Goal: Information Seeking & Learning: Find specific fact

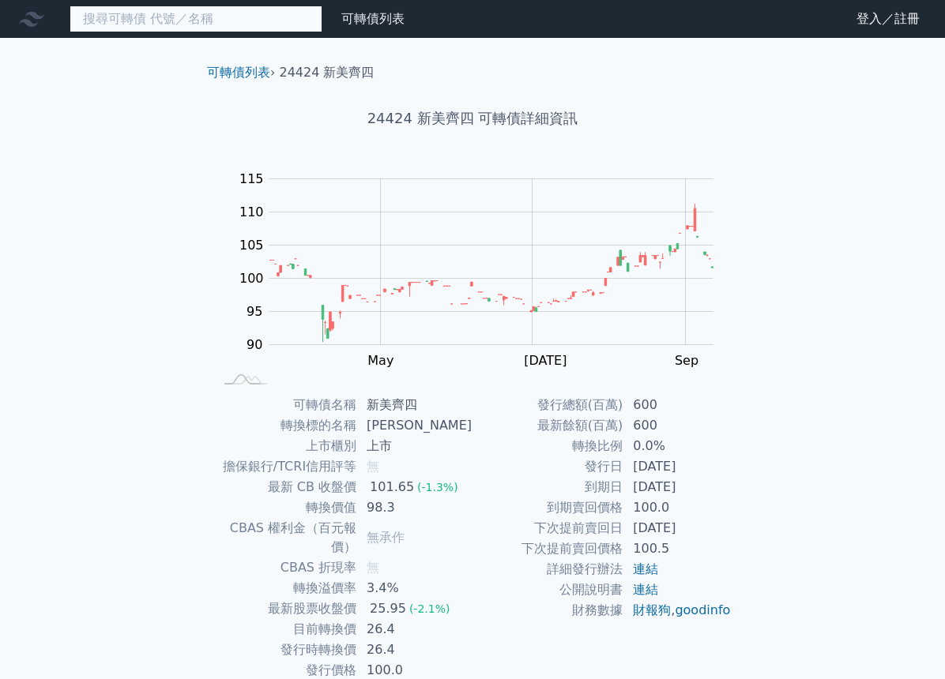
click at [227, 26] on input at bounding box center [196, 19] width 253 height 27
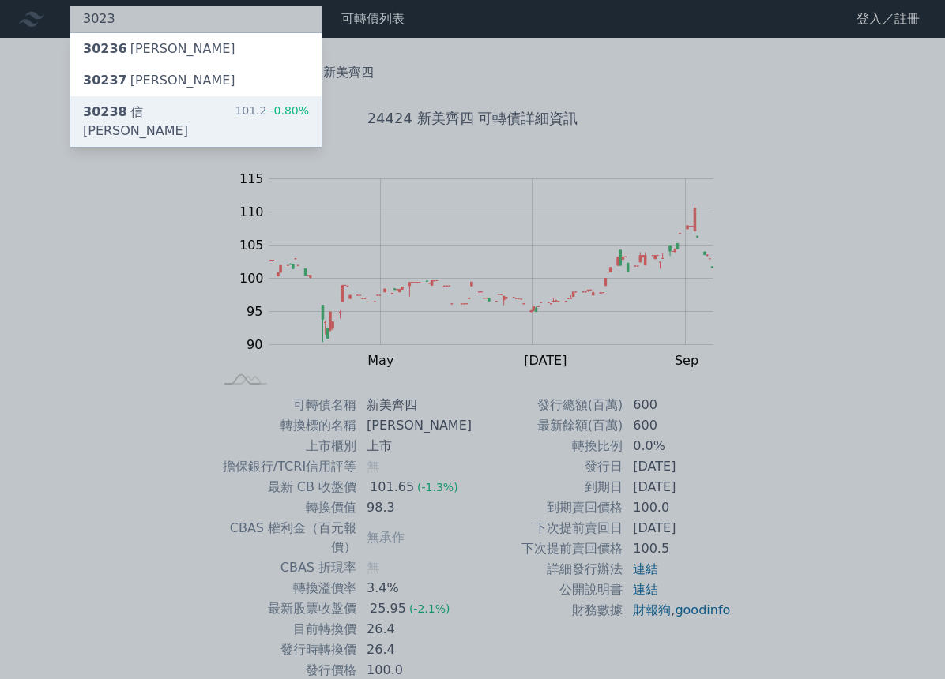
type input "3023"
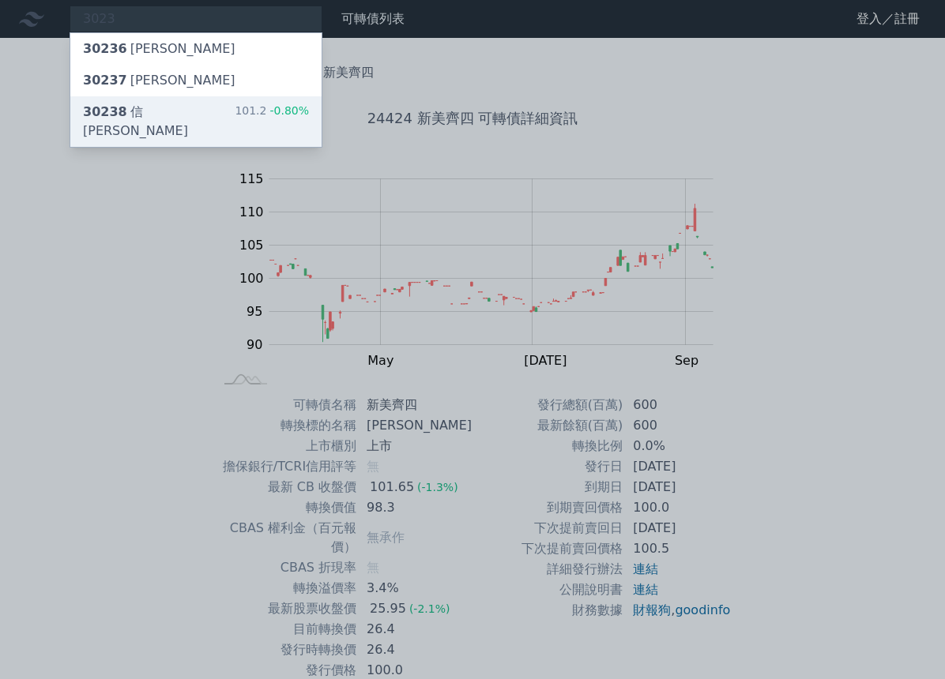
click at [160, 113] on div "30238 信[PERSON_NAME]" at bounding box center [159, 122] width 152 height 38
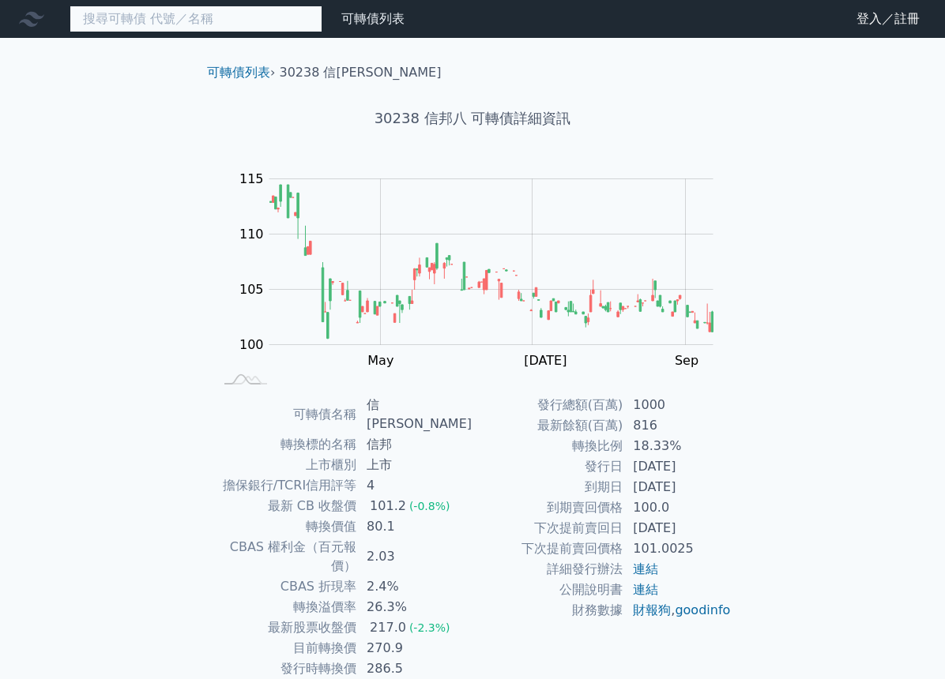
click at [190, 24] on input at bounding box center [196, 19] width 253 height 27
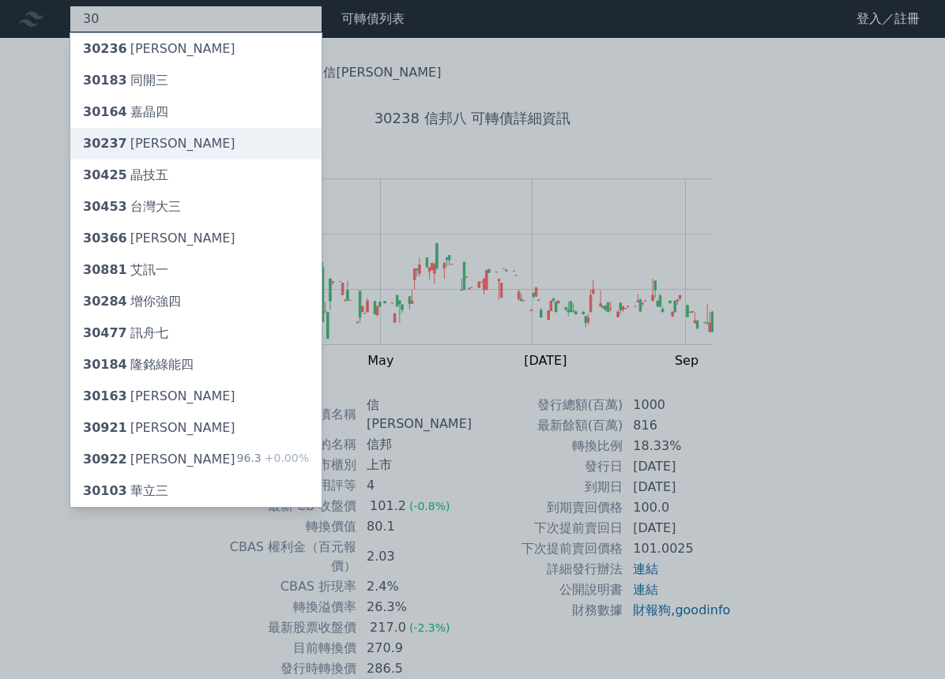
type input "30"
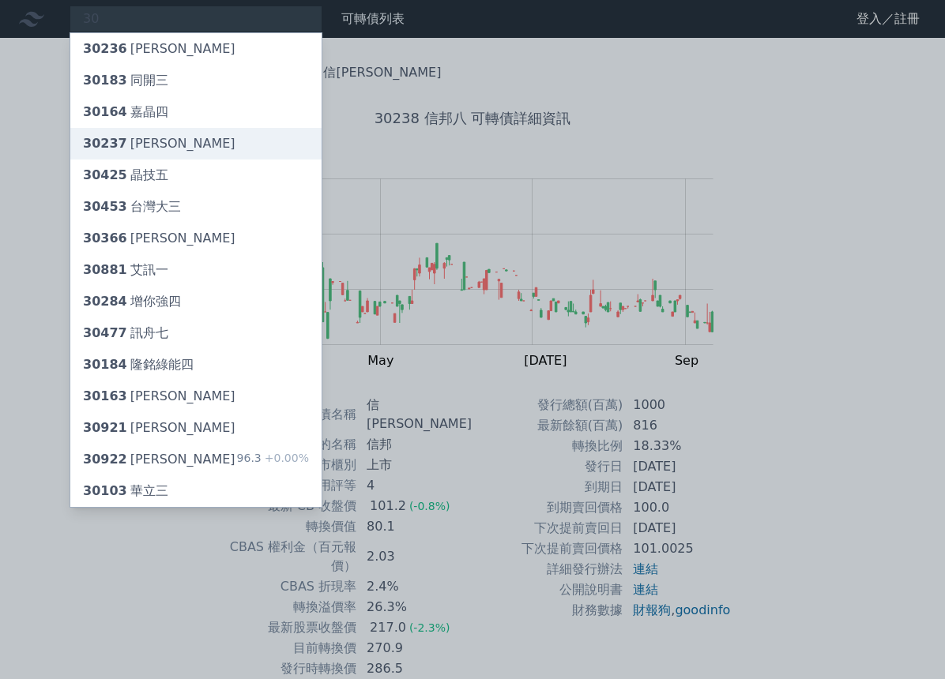
click at [126, 135] on div "30237 [PERSON_NAME]" at bounding box center [159, 143] width 152 height 19
click at [182, 24] on div at bounding box center [472, 339] width 945 height 679
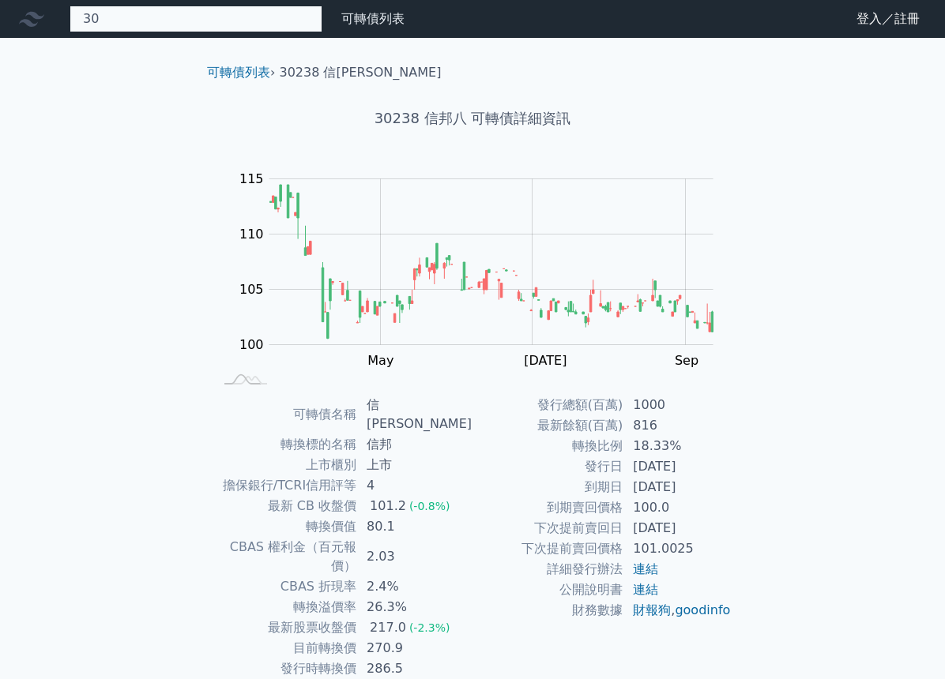
click at [242, 29] on div "30 30236 信邦六 30183 同開三 30164 嘉晶四 30237 信邦七 30425 晶技五 30453 [GEOGRAPHIC_DATA] 30…" at bounding box center [196, 19] width 253 height 27
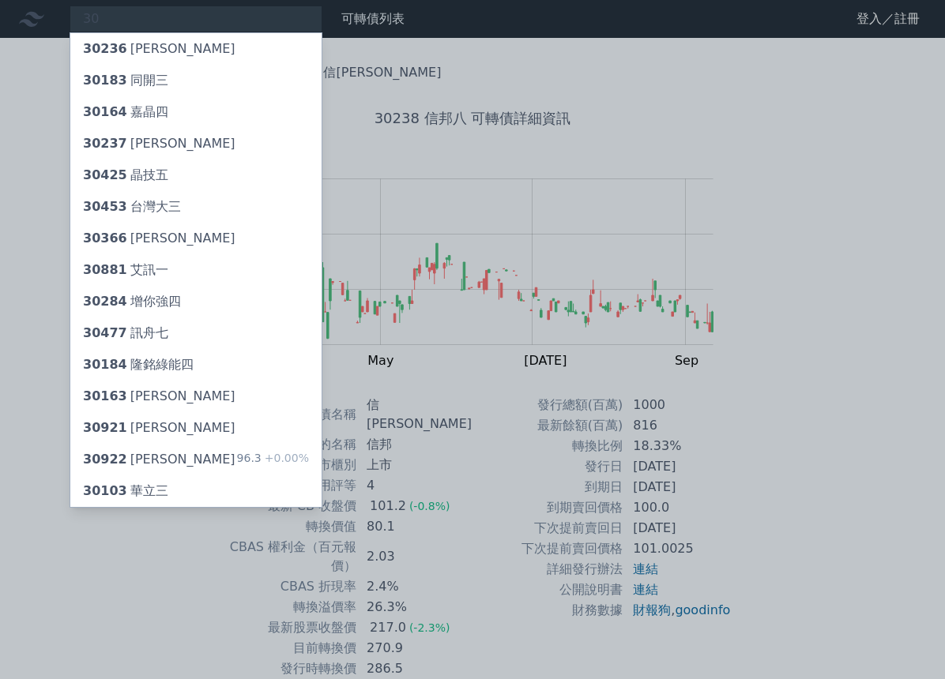
drag, startPoint x: 228, startPoint y: 24, endPoint x: 106, endPoint y: 9, distance: 122.7
click at [106, 8] on div at bounding box center [472, 339] width 945 height 679
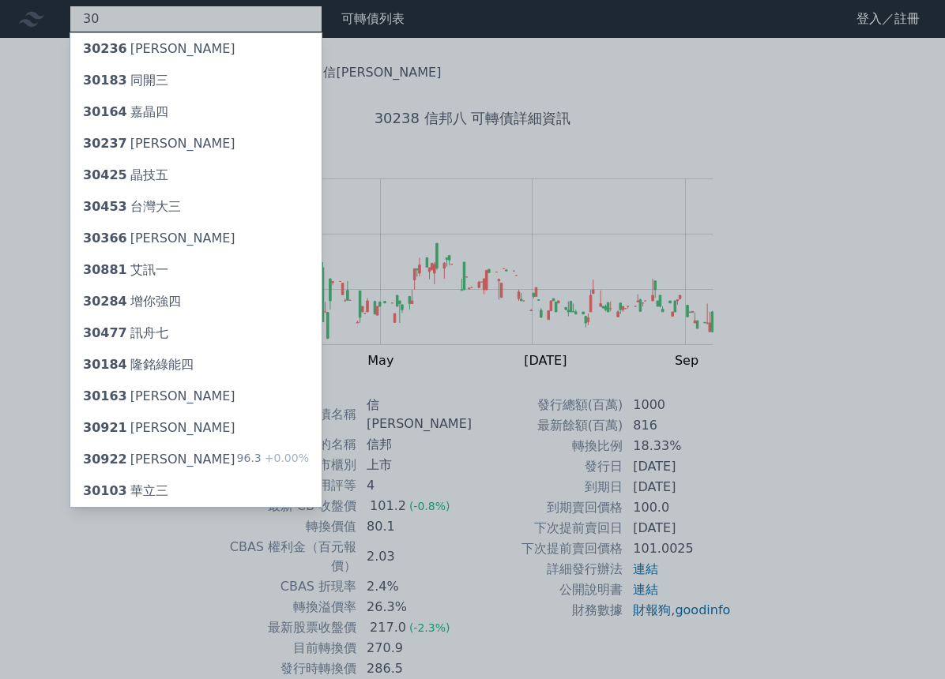
drag, startPoint x: 121, startPoint y: 13, endPoint x: 70, endPoint y: 14, distance: 50.6
click at [70, 13] on div "30 30236 信邦六 30183 同開三 30164 嘉晶四 30237 信邦七 30425 晶技五 30453 [GEOGRAPHIC_DATA] 30…" at bounding box center [196, 19] width 253 height 27
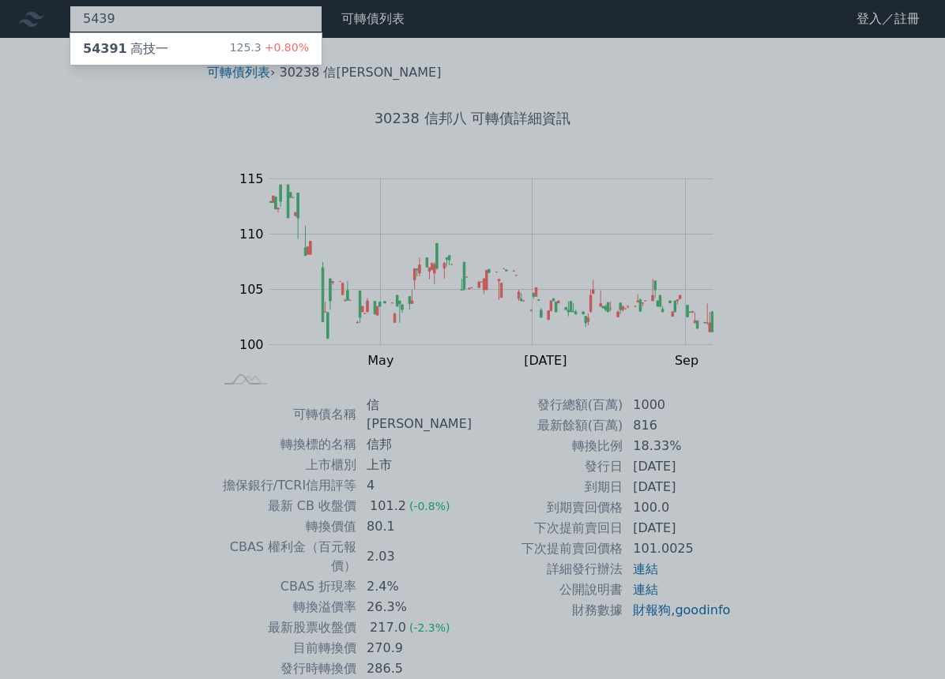
type input "5439"
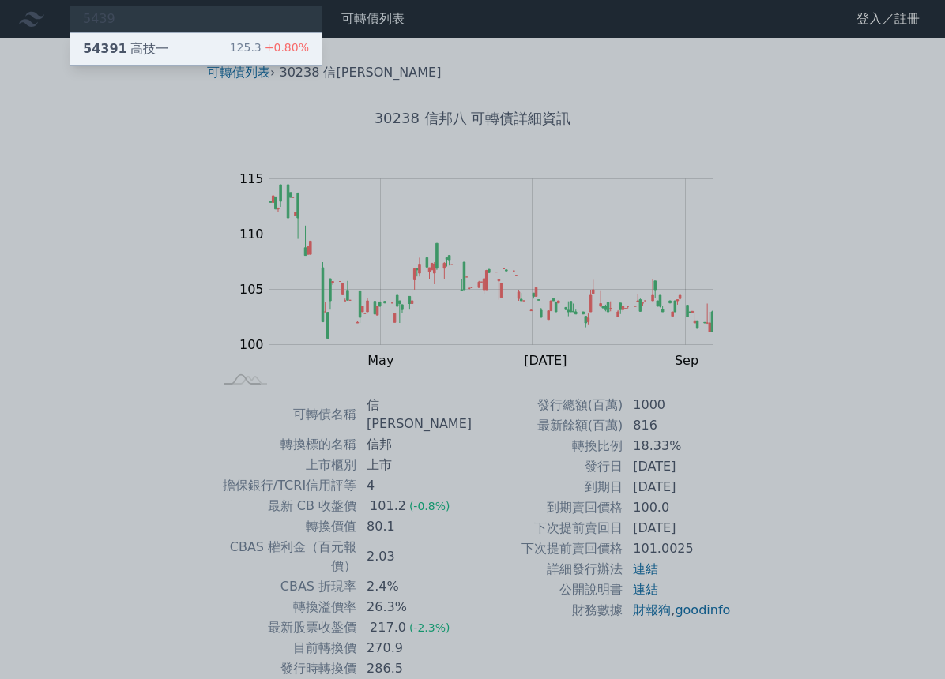
click at [111, 41] on span "54391" at bounding box center [105, 48] width 44 height 15
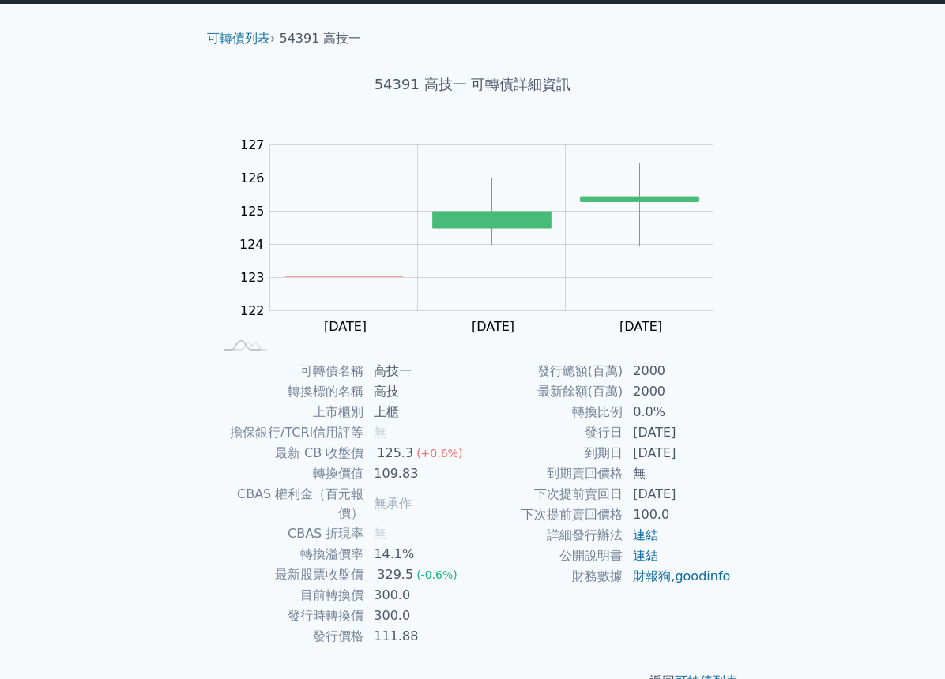
scroll to position [52, 0]
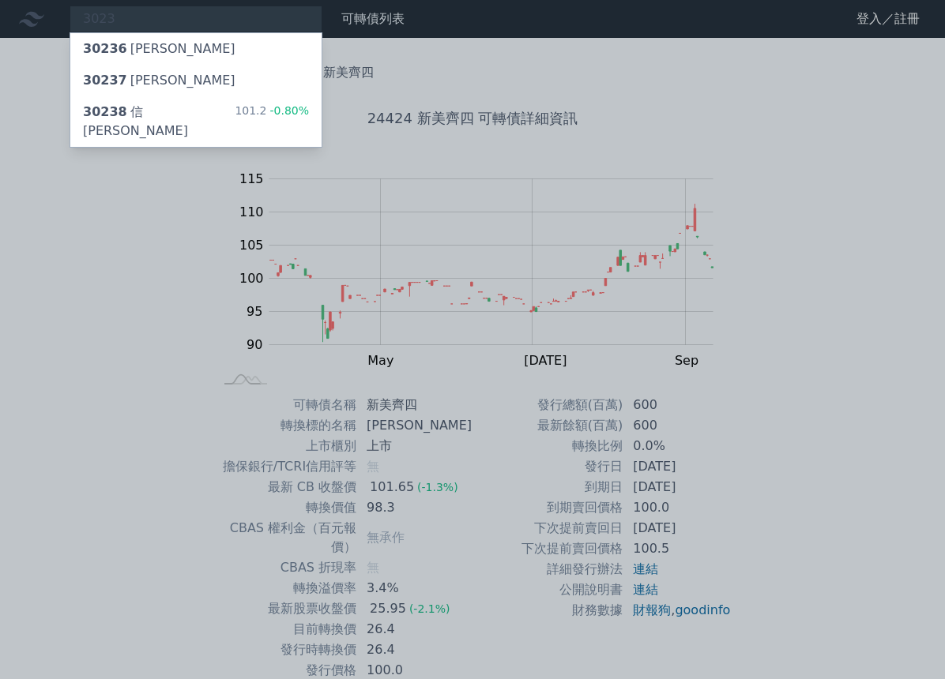
click at [173, 19] on div at bounding box center [472, 339] width 945 height 679
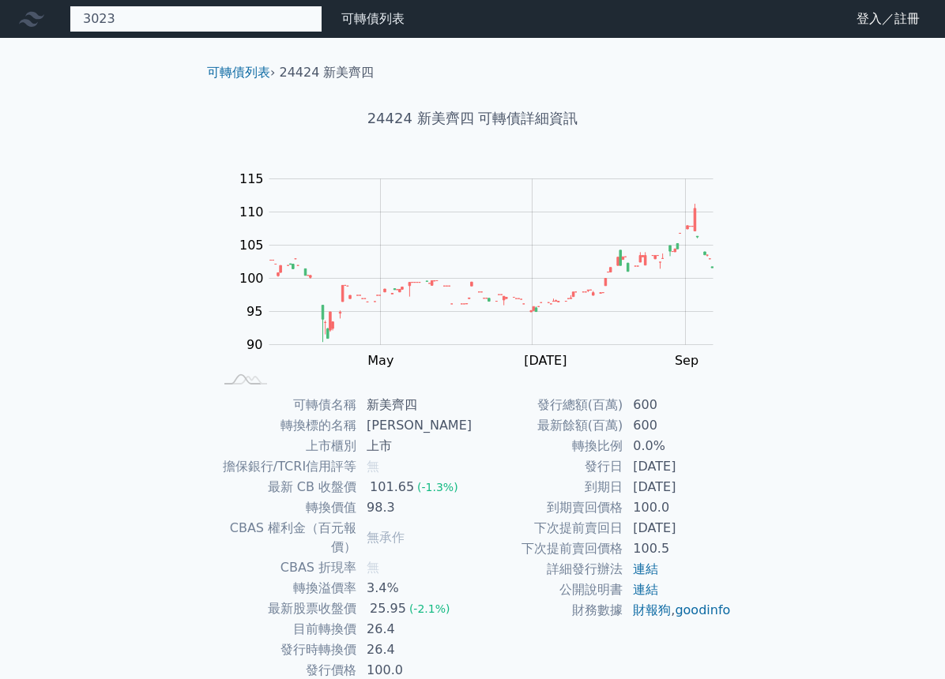
click at [187, 16] on div "3023 30236 信邦六 30237 信邦七 30238 信邦八 101.2 -0.80%" at bounding box center [196, 19] width 253 height 27
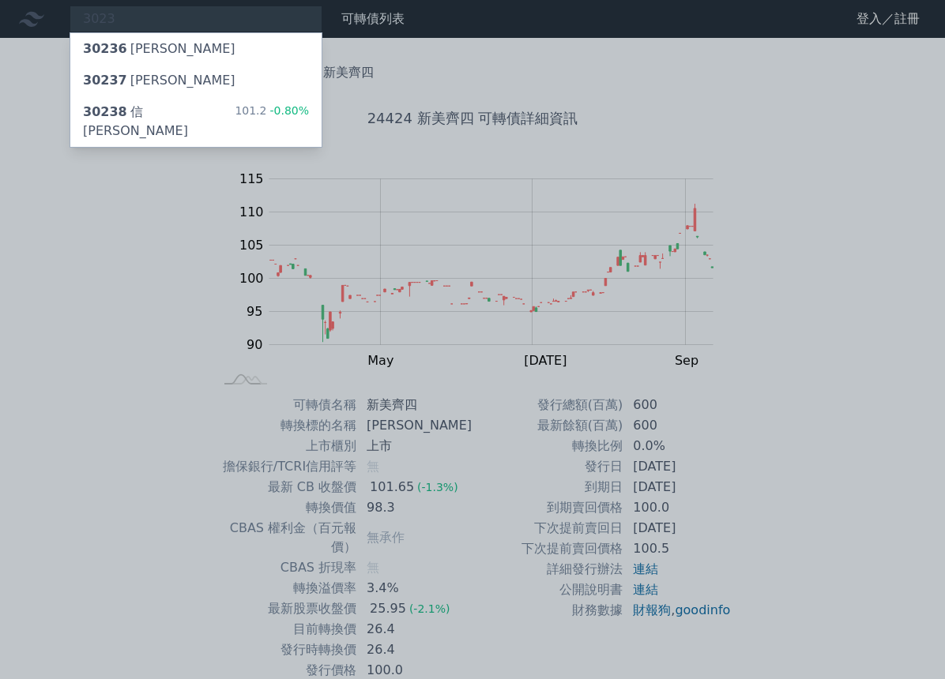
drag, startPoint x: 187, startPoint y: 16, endPoint x: 73, endPoint y: 17, distance: 114.6
click at [73, 17] on div at bounding box center [472, 339] width 945 height 679
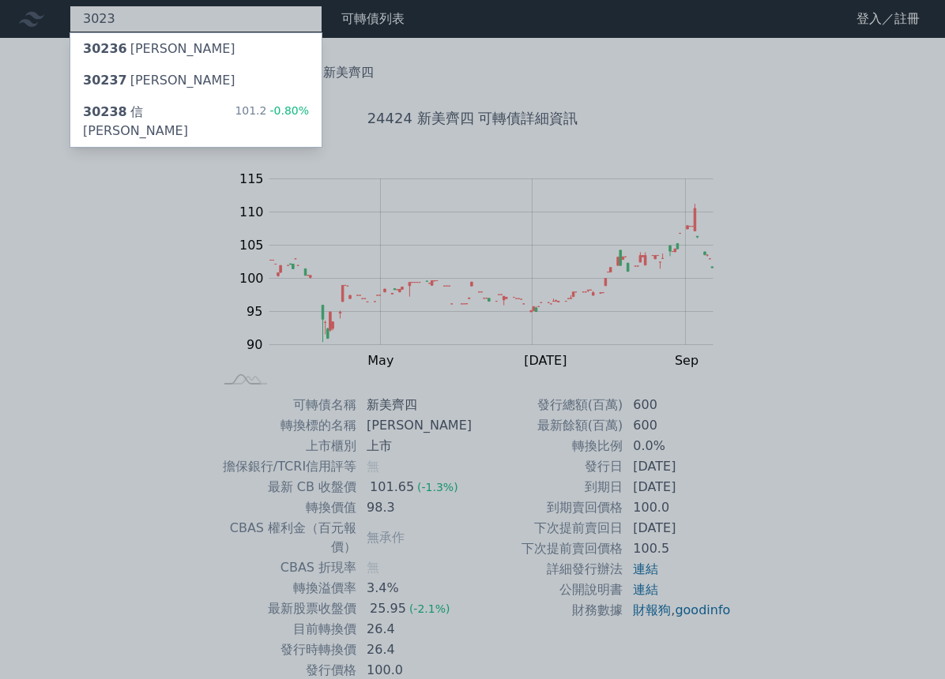
click at [160, 26] on div "3023 30236 信邦六 30237 信邦七 30238 信邦八 101.2 -0.80%" at bounding box center [196, 19] width 253 height 27
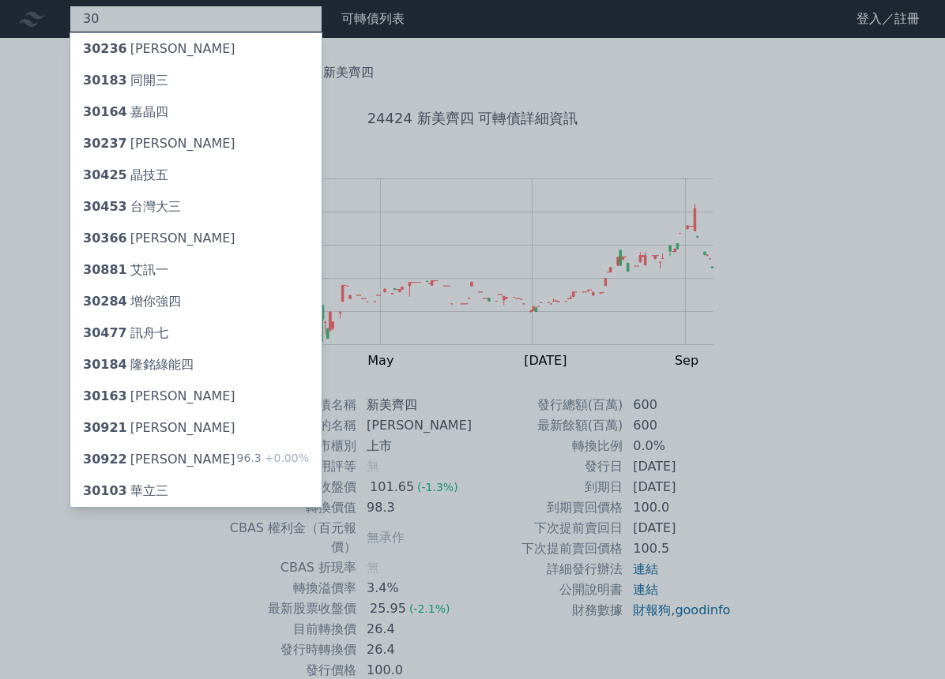
type input "3"
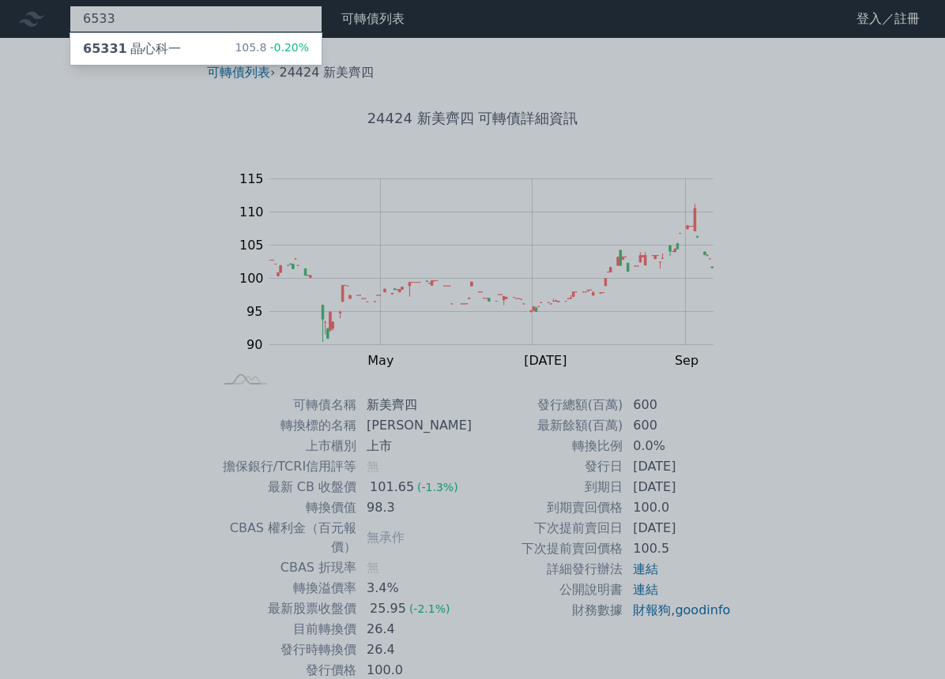
type input "6533"
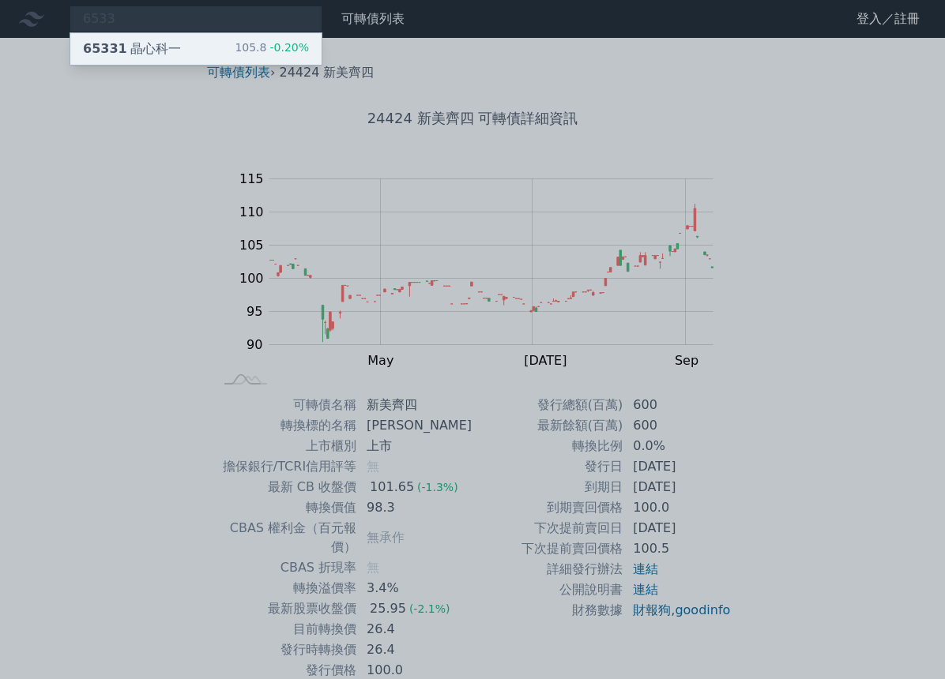
click at [140, 43] on div "65331 晶心科一" at bounding box center [132, 49] width 98 height 19
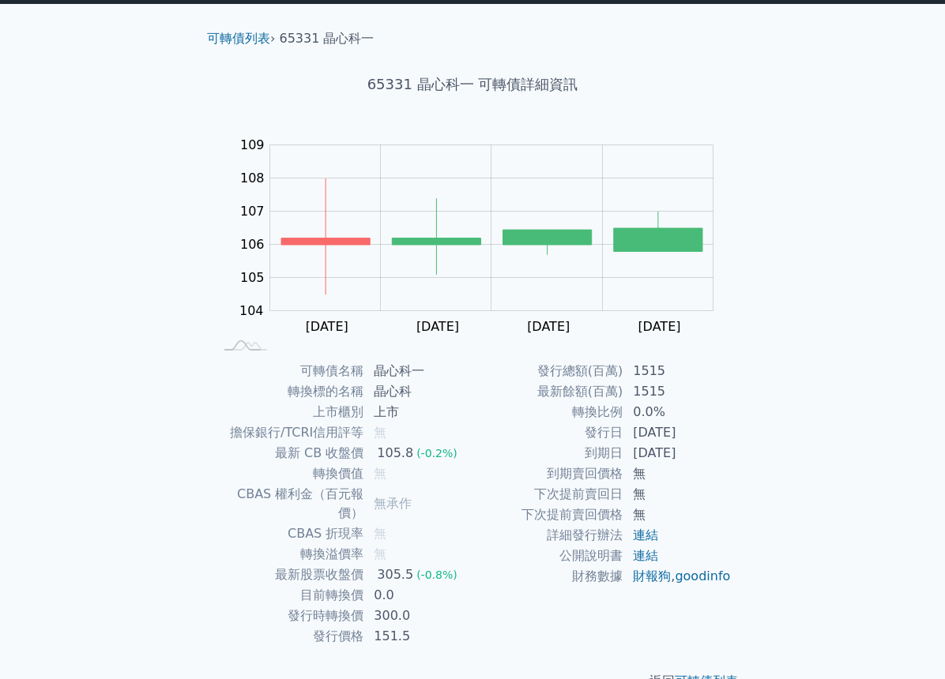
scroll to position [52, 0]
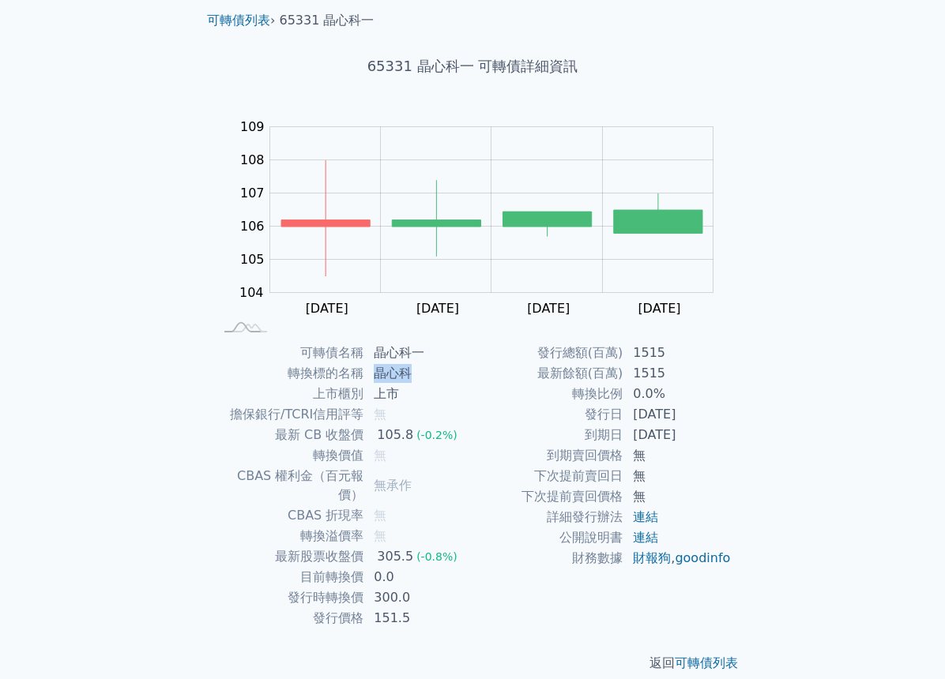
drag, startPoint x: 414, startPoint y: 371, endPoint x: 370, endPoint y: 365, distance: 44.7
click at [370, 365] on td "晶心科" at bounding box center [418, 373] width 108 height 21
copy td "晶心科"
